Goal: Find specific page/section: Find specific page/section

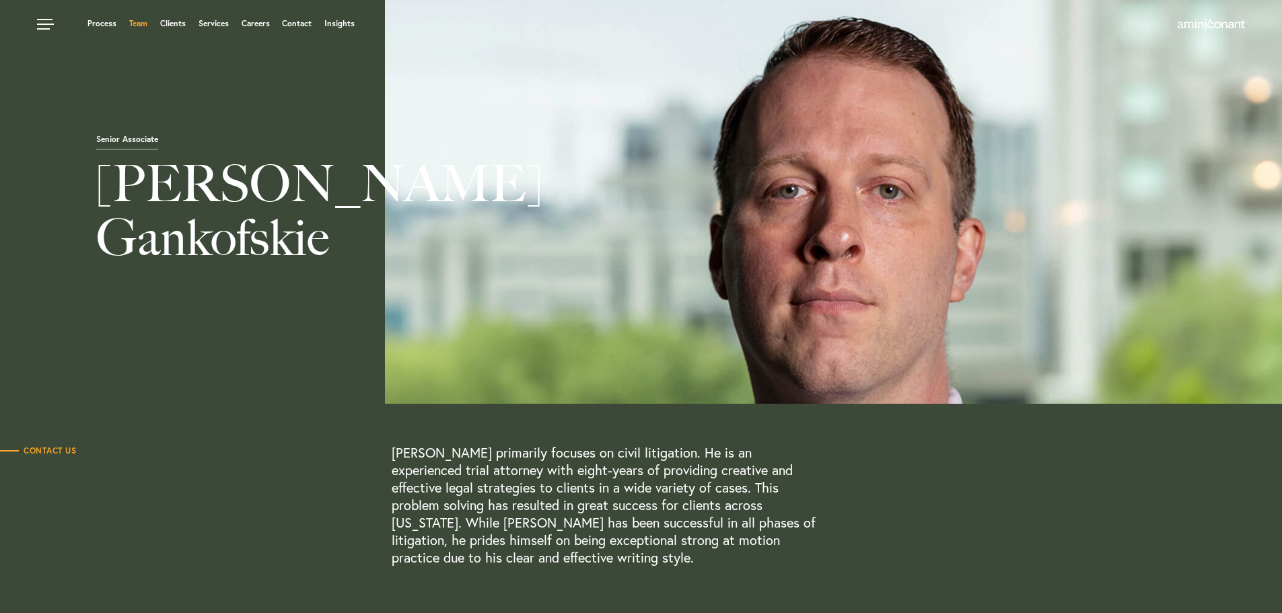
click at [137, 22] on link "Team" at bounding box center [138, 24] width 18 height 8
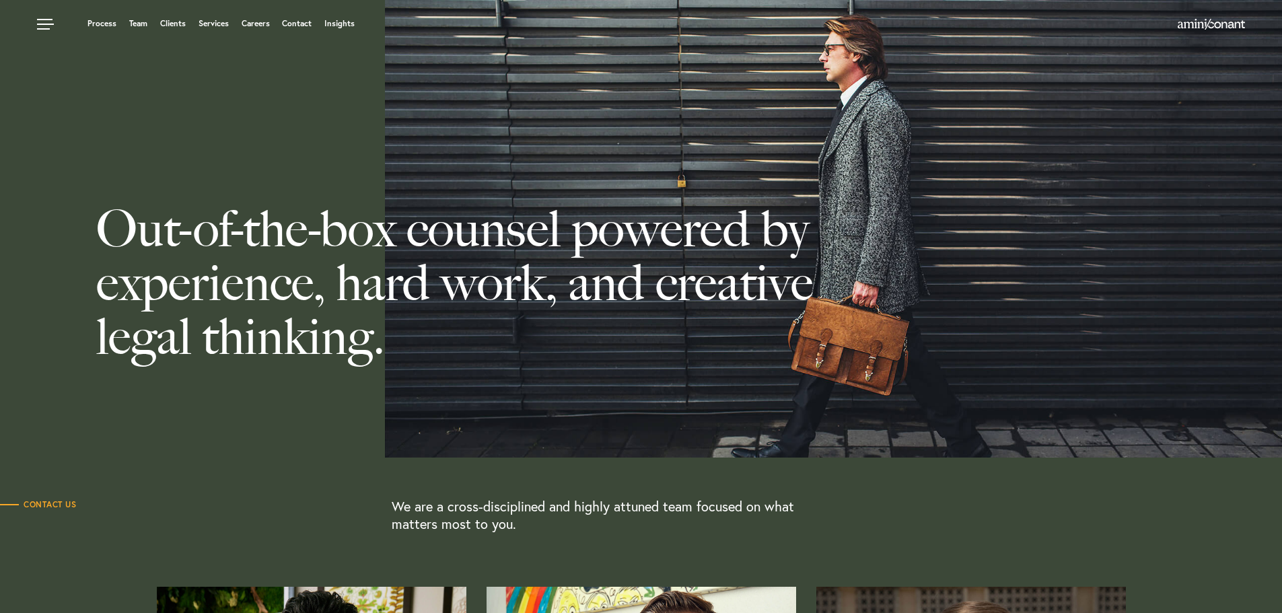
click at [138, 22] on link "Team" at bounding box center [138, 24] width 18 height 8
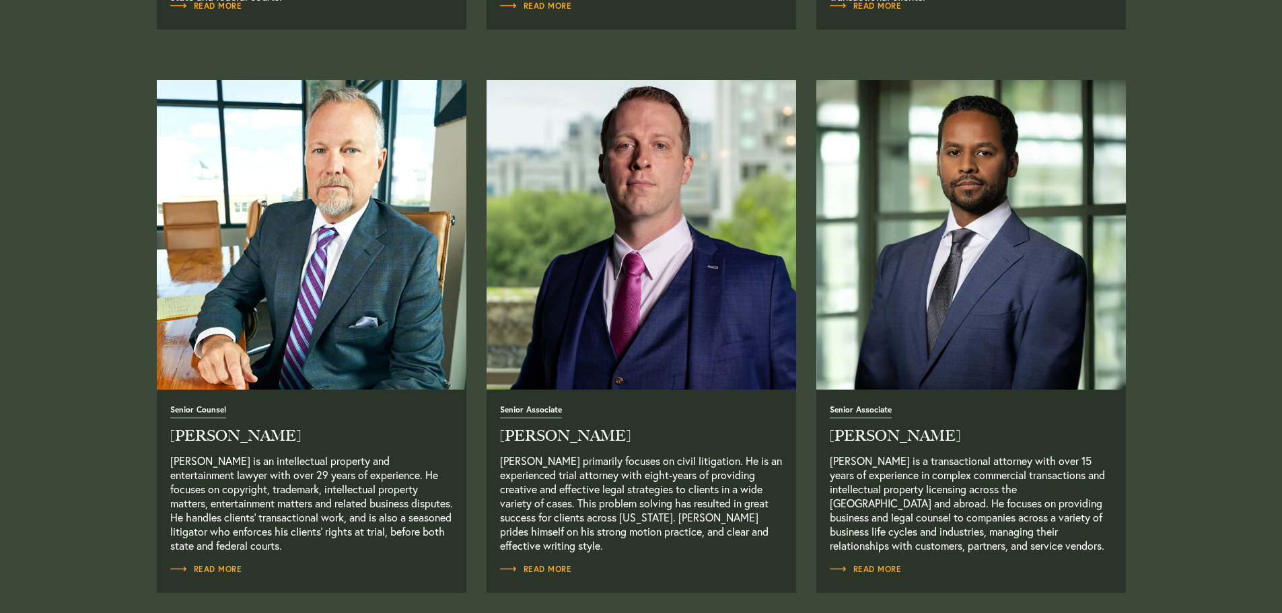
scroll to position [1071, 0]
drag, startPoint x: 495, startPoint y: 444, endPoint x: 636, endPoint y: 440, distance: 140.7
click at [636, 440] on div "Senior Associate Aaron Gankofskie Aaron Gankofskie primarily focuses on civil l…" at bounding box center [642, 490] width 310 height 203
copy h2 "Aaron Gankofskie"
